Goal: Information Seeking & Learning: Understand process/instructions

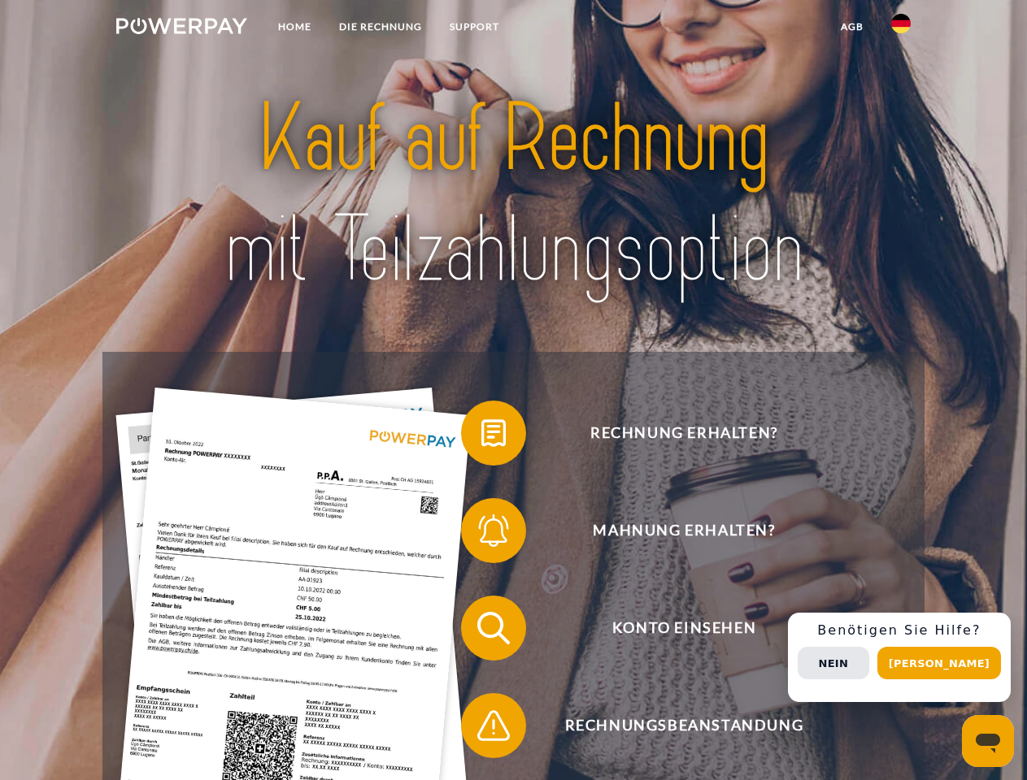
click at [181, 28] on img at bounding box center [181, 26] width 131 height 16
click at [901, 28] on img at bounding box center [901, 24] width 20 height 20
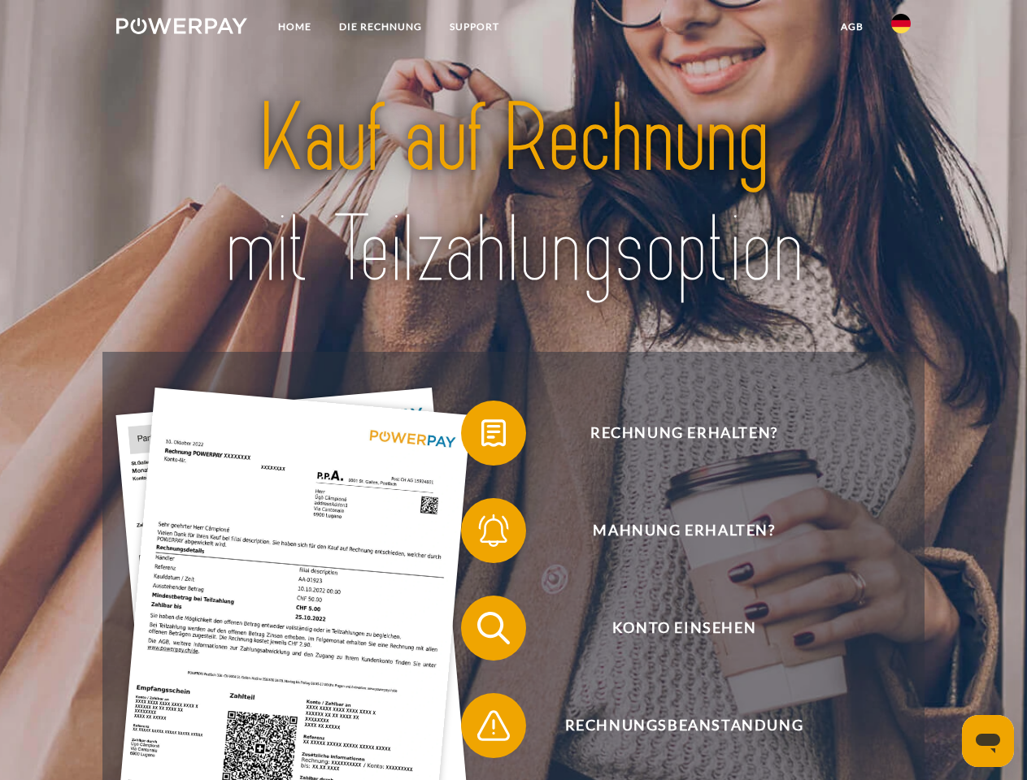
click at [851, 27] on link "agb" at bounding box center [852, 26] width 50 height 29
click at [481, 436] on span at bounding box center [468, 433] width 81 height 81
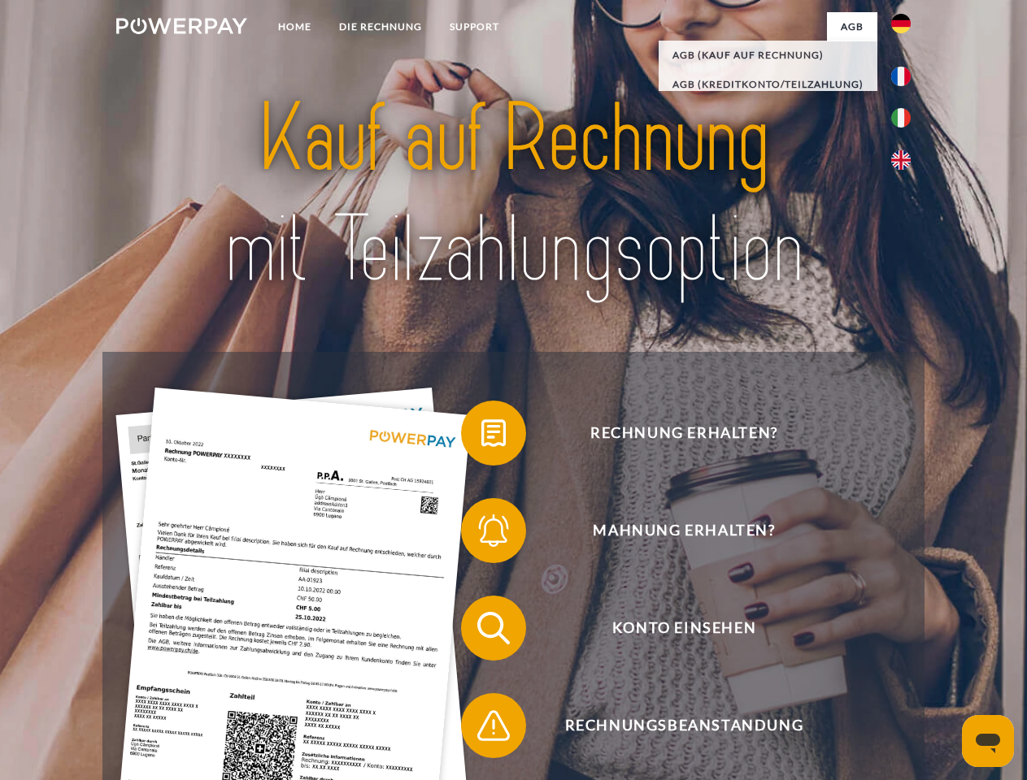
click at [481, 534] on span at bounding box center [468, 530] width 81 height 81
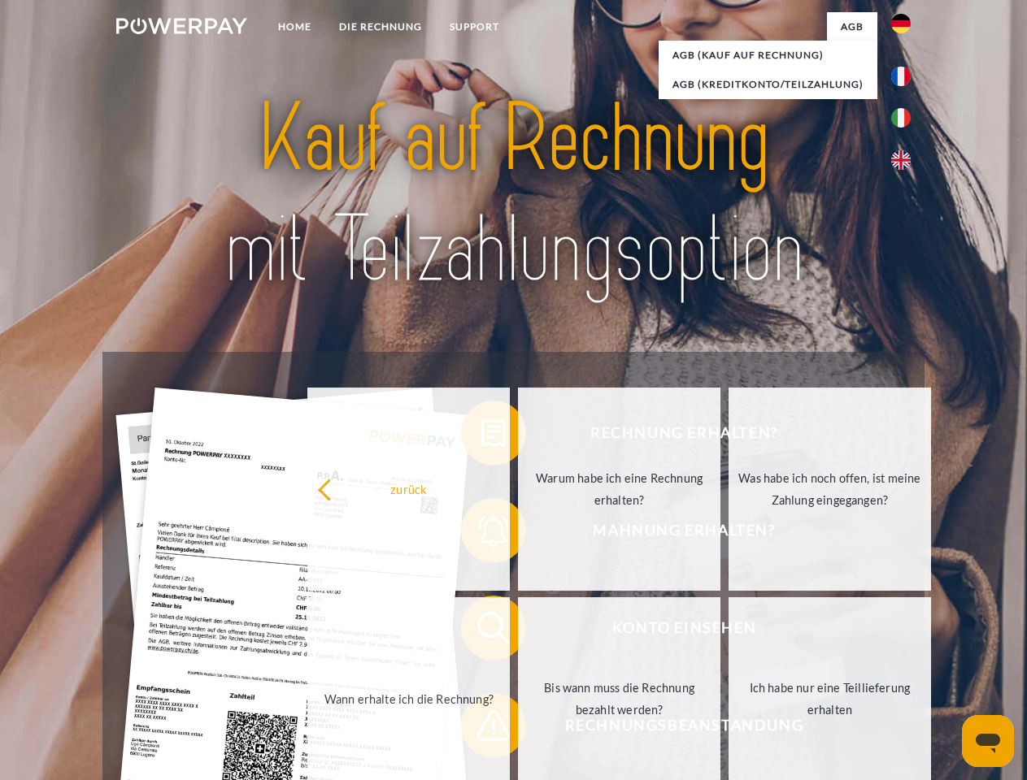
click at [518, 632] on link "Bis wann muss die Rechnung bezahlt werden?" at bounding box center [619, 698] width 202 height 203
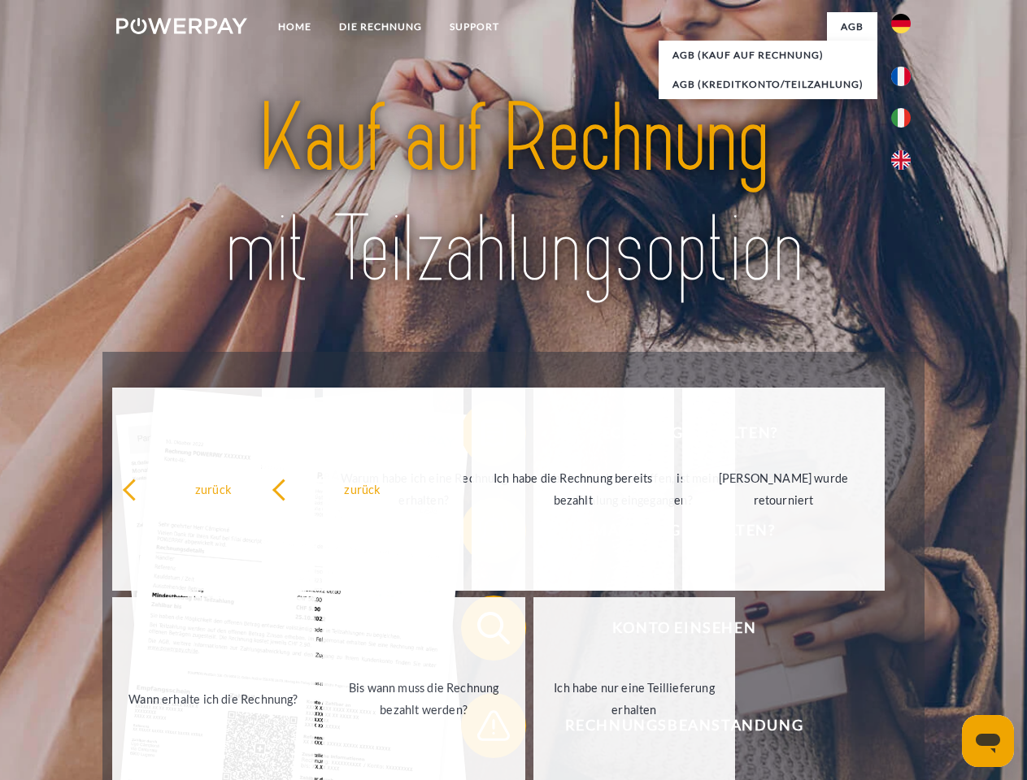
click at [533, 729] on link "Ich habe nur eine Teillieferung erhalten" at bounding box center [634, 698] width 202 height 203
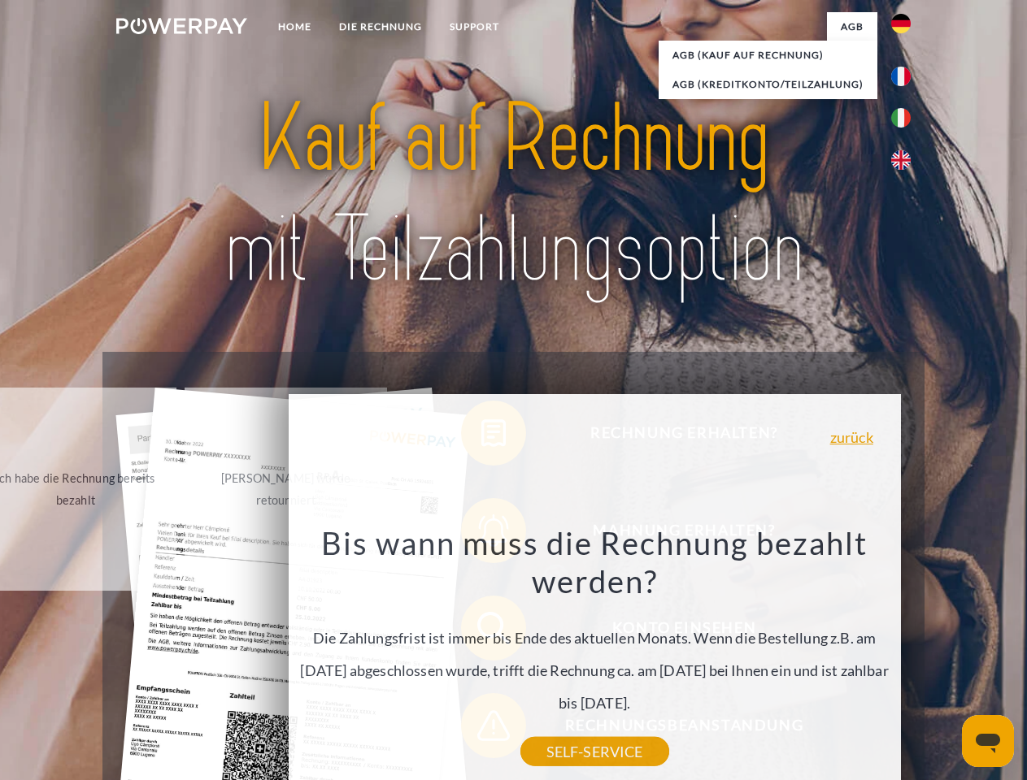
click at [905, 658] on div "Rechnung erhalten? Mahnung erhalten? Konto einsehen" at bounding box center [512, 677] width 821 height 650
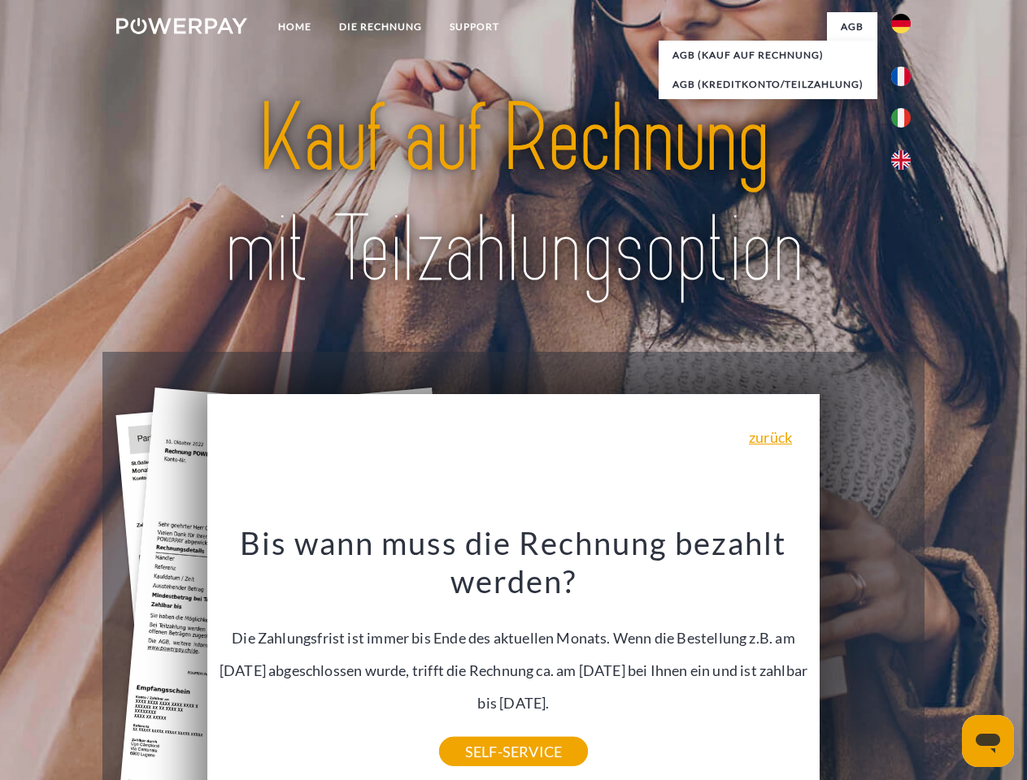
click at [865, 661] on span "Konto einsehen" at bounding box center [683, 628] width 398 height 65
click at [944, 663] on header "Home DIE RECHNUNG SUPPORT" at bounding box center [513, 561] width 1027 height 1122
